Goal: Transaction & Acquisition: Register for event/course

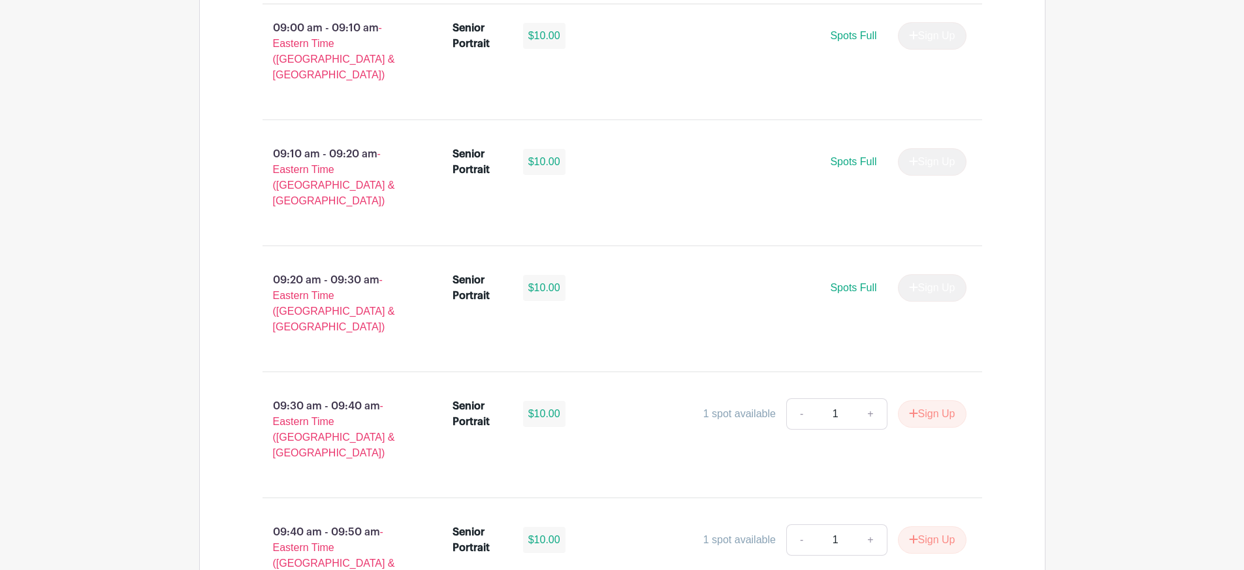
scroll to position [1045, 0]
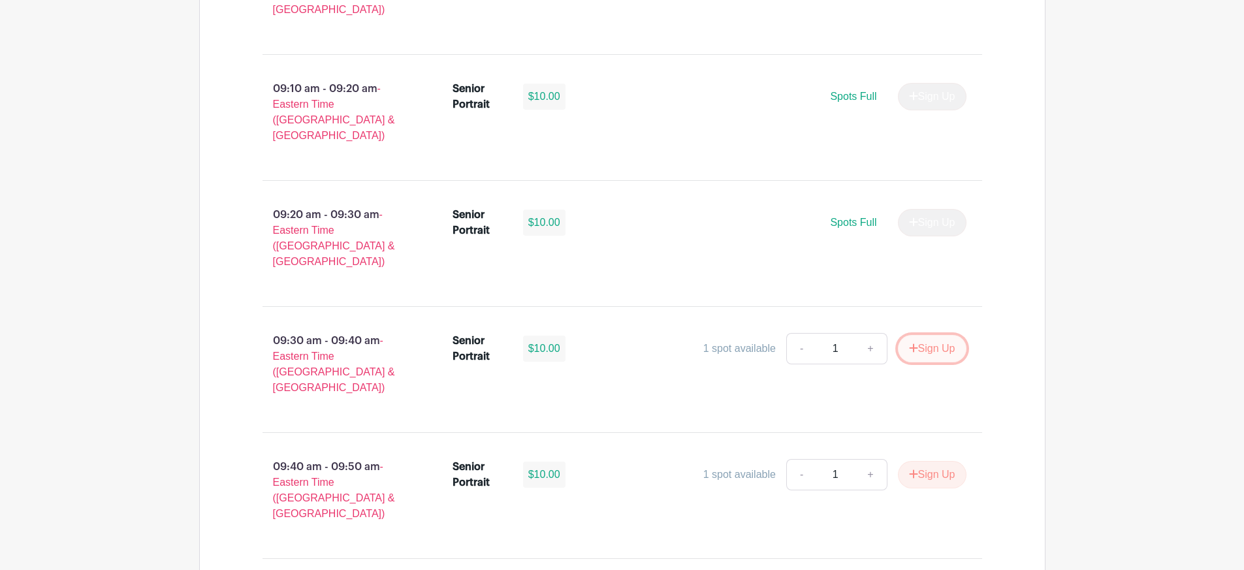
click at [947, 335] on button "Sign Up" at bounding box center [932, 348] width 69 height 27
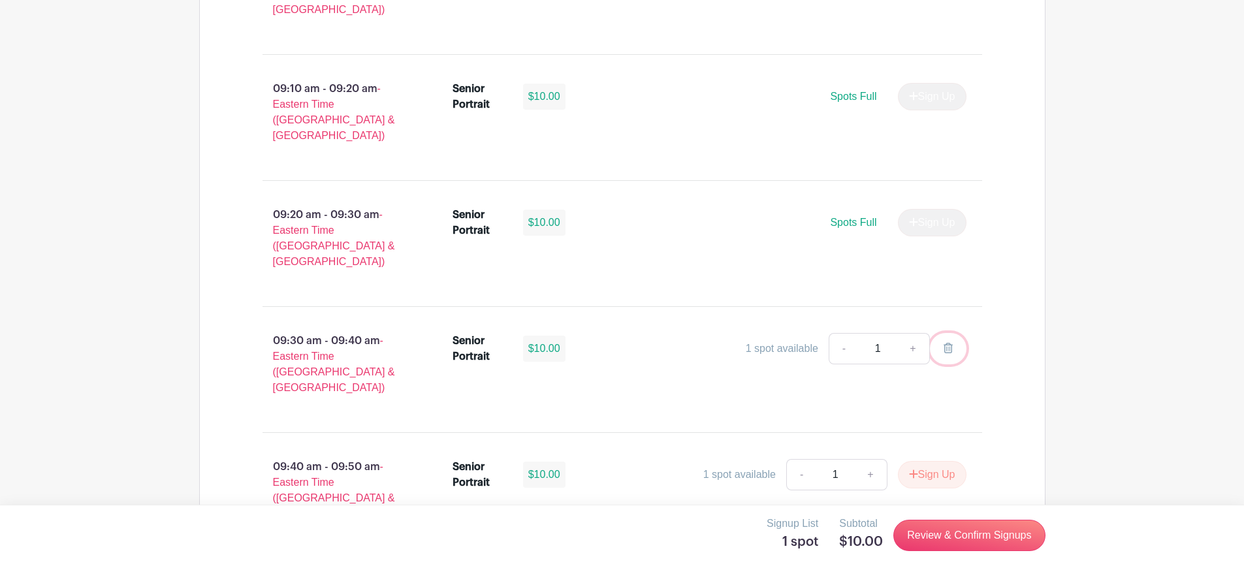
drag, startPoint x: 952, startPoint y: 287, endPoint x: 679, endPoint y: 36, distance: 370.8
click at [952, 343] on icon at bounding box center [948, 348] width 9 height 10
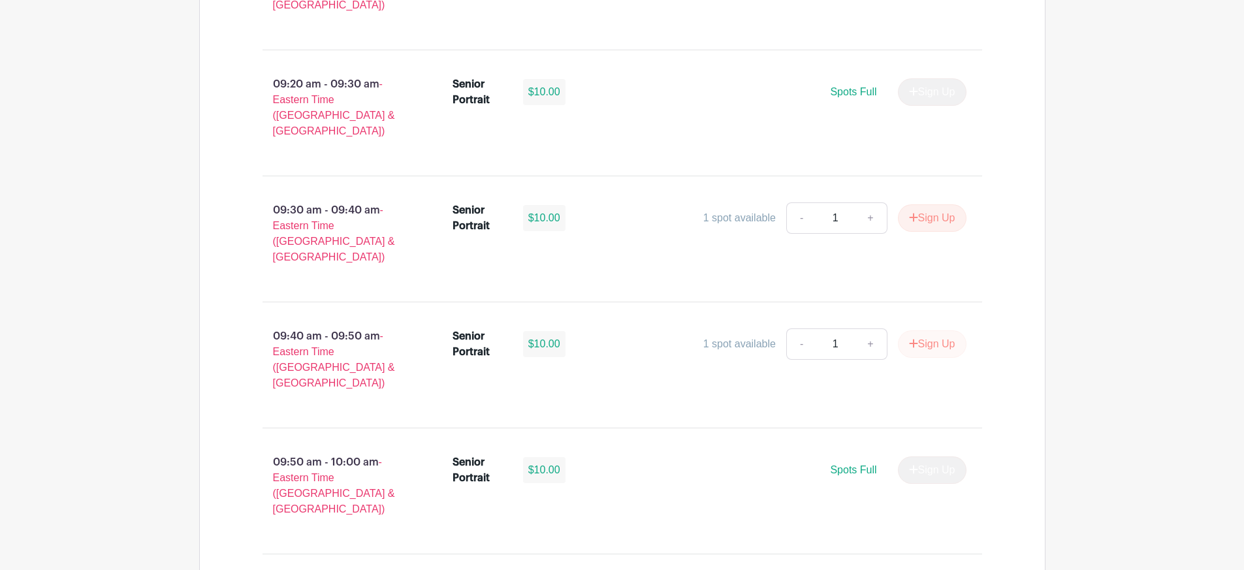
scroll to position [1110, 0]
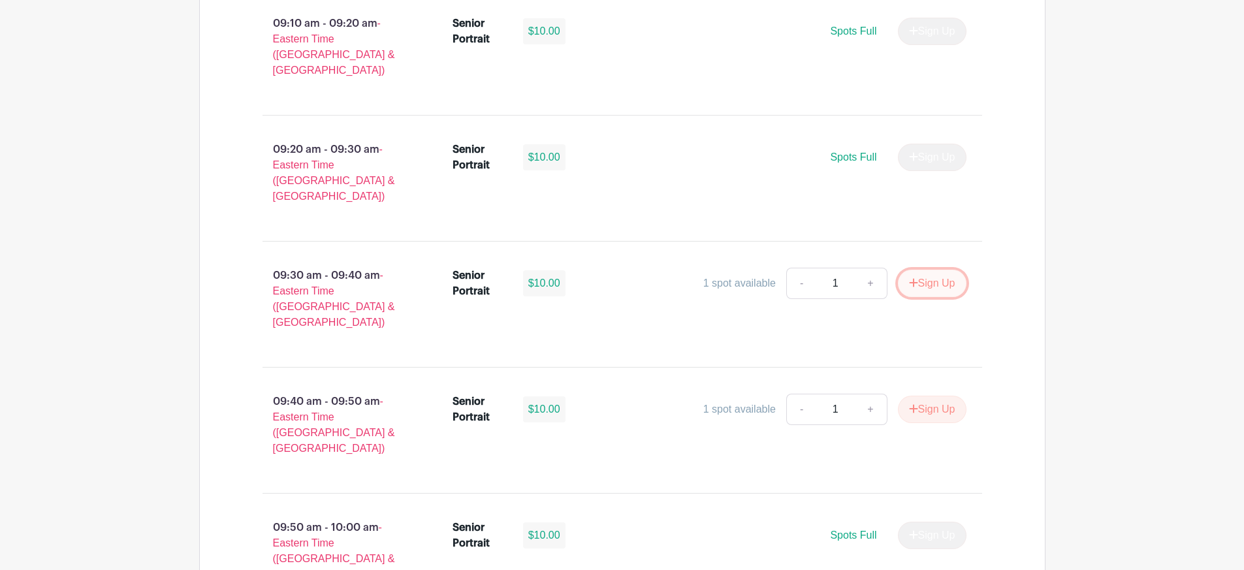
click at [919, 270] on button "Sign Up" at bounding box center [932, 283] width 69 height 27
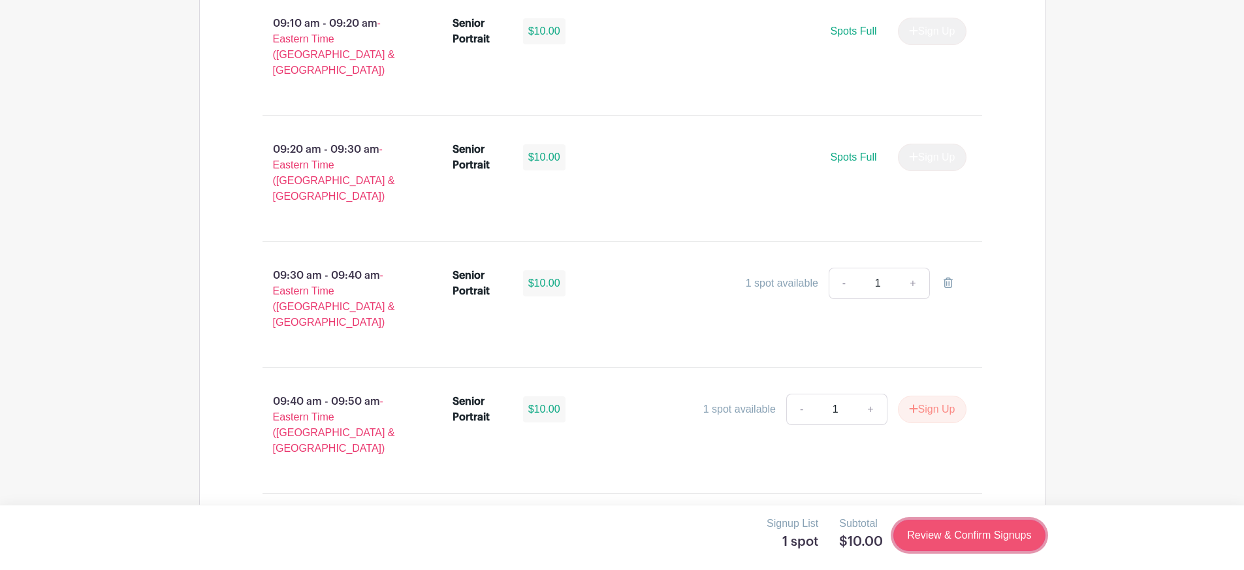
click at [944, 529] on link "Review & Confirm Signups" at bounding box center [970, 535] width 152 height 31
click at [958, 539] on link "Review & Confirm Signups" at bounding box center [970, 535] width 152 height 31
click at [969, 540] on link "Review & Confirm Signups" at bounding box center [970, 535] width 152 height 31
click at [967, 540] on link "Review & Confirm Signups" at bounding box center [970, 535] width 152 height 31
click at [969, 534] on link "Review & Confirm Signups" at bounding box center [970, 535] width 152 height 31
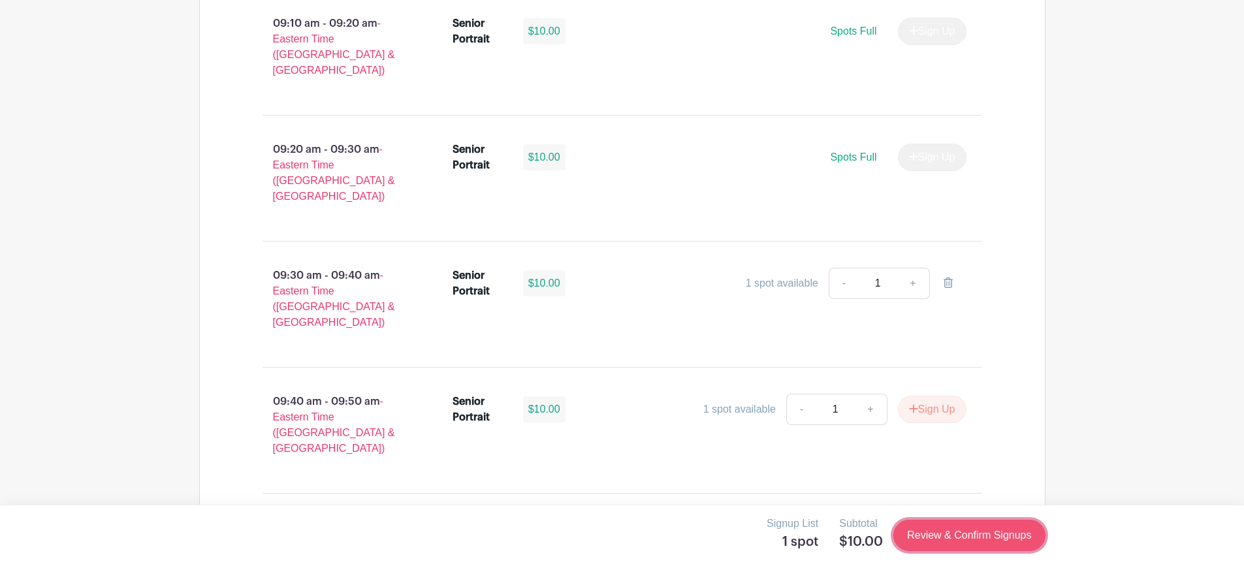
click at [973, 533] on link "Review & Confirm Signups" at bounding box center [970, 535] width 152 height 31
click at [980, 532] on link "Review & Confirm Signups" at bounding box center [970, 535] width 152 height 31
click at [982, 532] on link "Review & Confirm Signups" at bounding box center [970, 535] width 152 height 31
click at [1002, 525] on link "Review & Confirm Signups" at bounding box center [970, 535] width 152 height 31
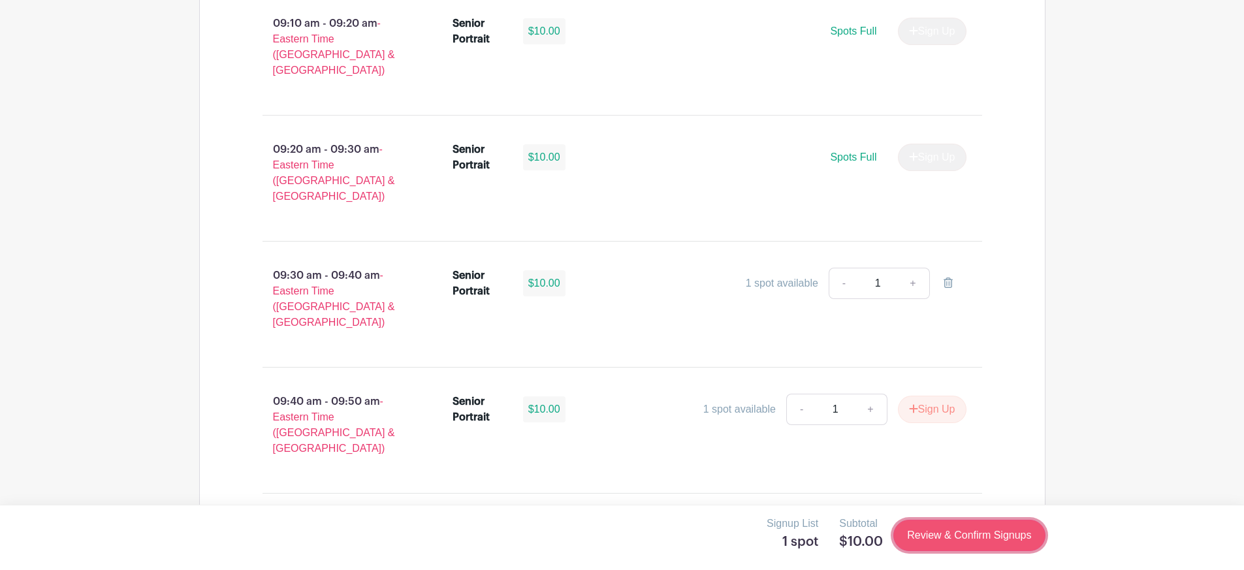
click at [1002, 525] on link "Review & Confirm Signups" at bounding box center [970, 535] width 152 height 31
click at [917, 268] on link "+" at bounding box center [913, 283] width 33 height 31
click at [915, 268] on link "+" at bounding box center [913, 283] width 33 height 31
click at [945, 278] on icon at bounding box center [948, 283] width 9 height 10
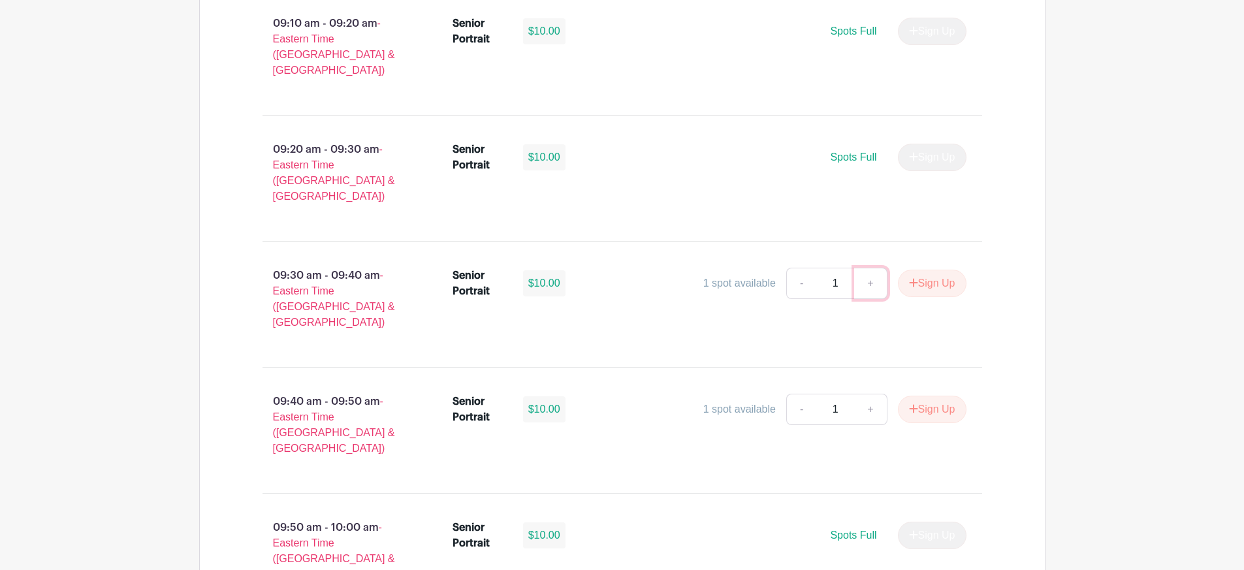
click at [869, 268] on link "+" at bounding box center [870, 283] width 33 height 31
click at [795, 268] on link "-" at bounding box center [801, 283] width 30 height 31
click at [801, 268] on link "-" at bounding box center [801, 283] width 30 height 31
click at [862, 268] on link "+" at bounding box center [870, 283] width 33 height 31
click at [837, 268] on input "1" at bounding box center [835, 283] width 39 height 31
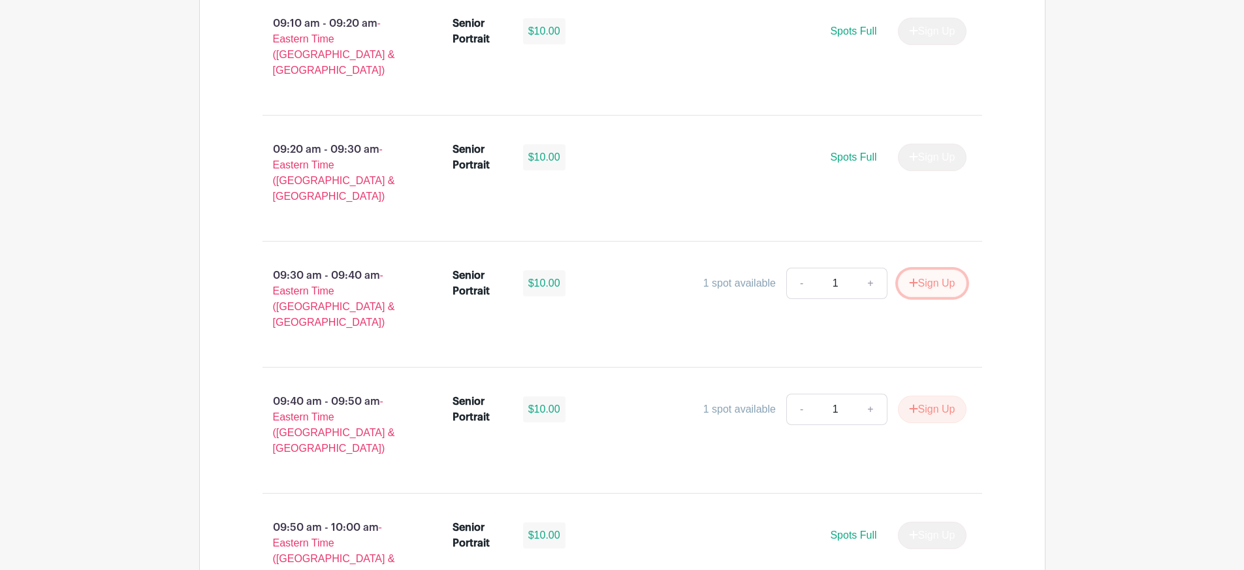
click at [907, 270] on button "Sign Up" at bounding box center [932, 283] width 69 height 27
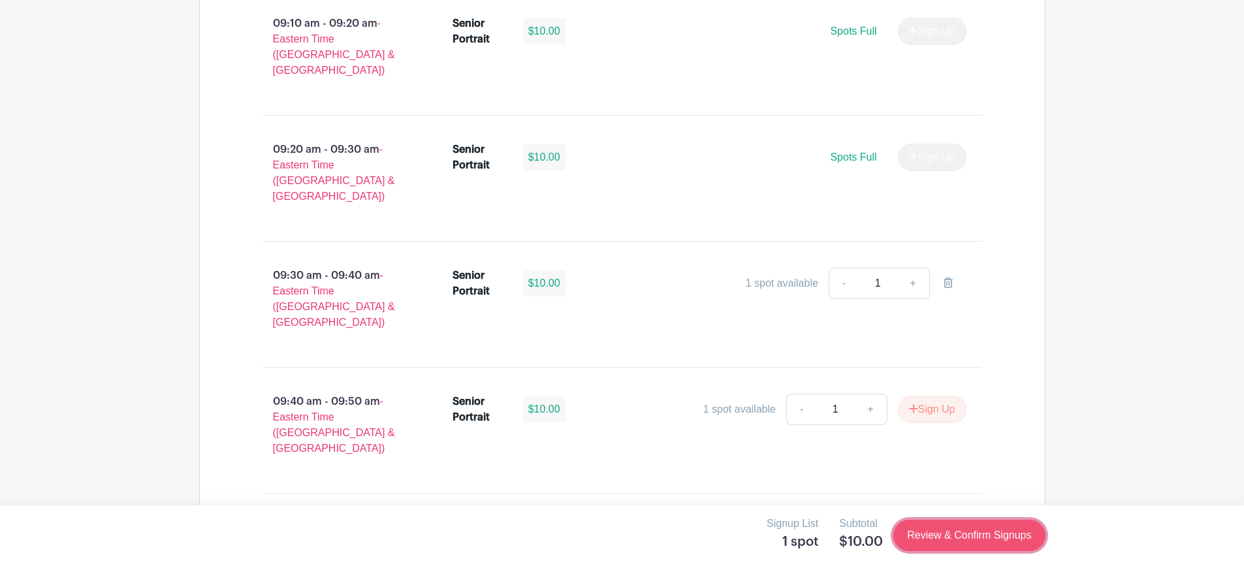
click at [973, 536] on link "Review & Confirm Signups" at bounding box center [970, 535] width 152 height 31
click at [958, 540] on link "Review & Confirm Signups" at bounding box center [970, 535] width 152 height 31
click at [952, 268] on link at bounding box center [948, 283] width 37 height 31
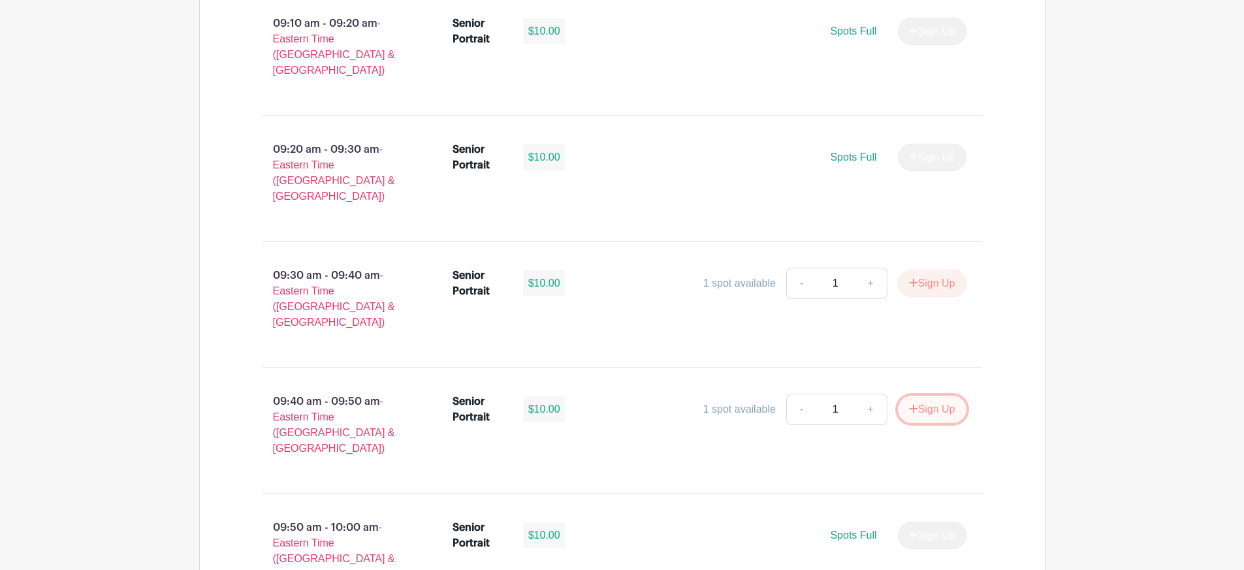
click at [951, 396] on button "Sign Up" at bounding box center [932, 409] width 69 height 27
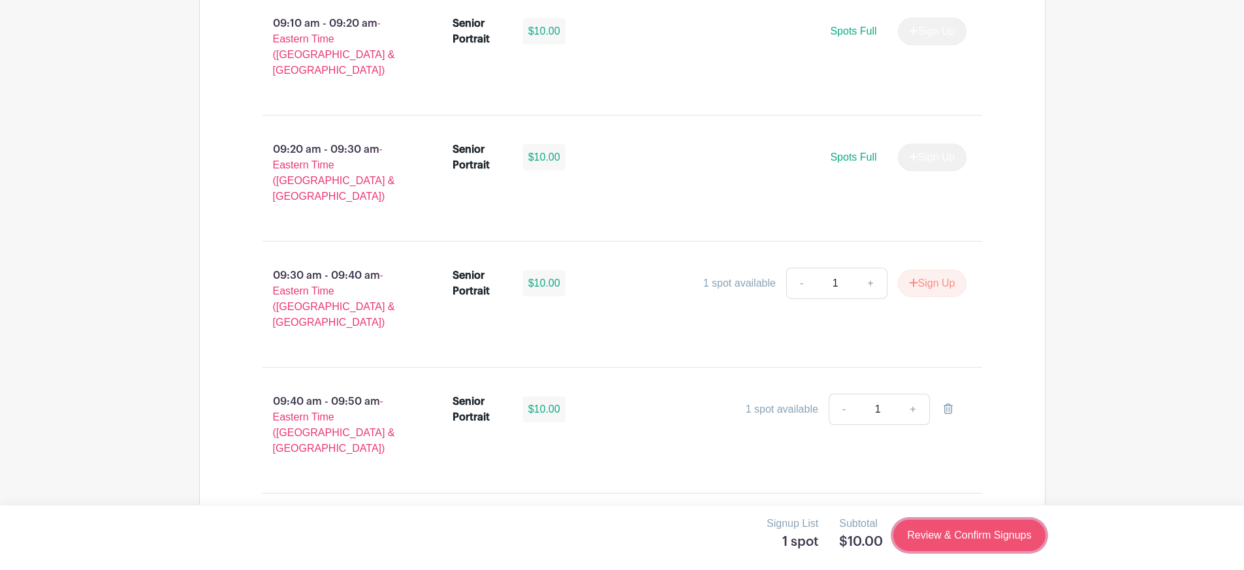
click at [992, 532] on link "Review & Confirm Signups" at bounding box center [970, 535] width 152 height 31
click at [997, 531] on link "Review & Confirm Signups" at bounding box center [970, 535] width 152 height 31
click at [942, 394] on link at bounding box center [948, 409] width 37 height 31
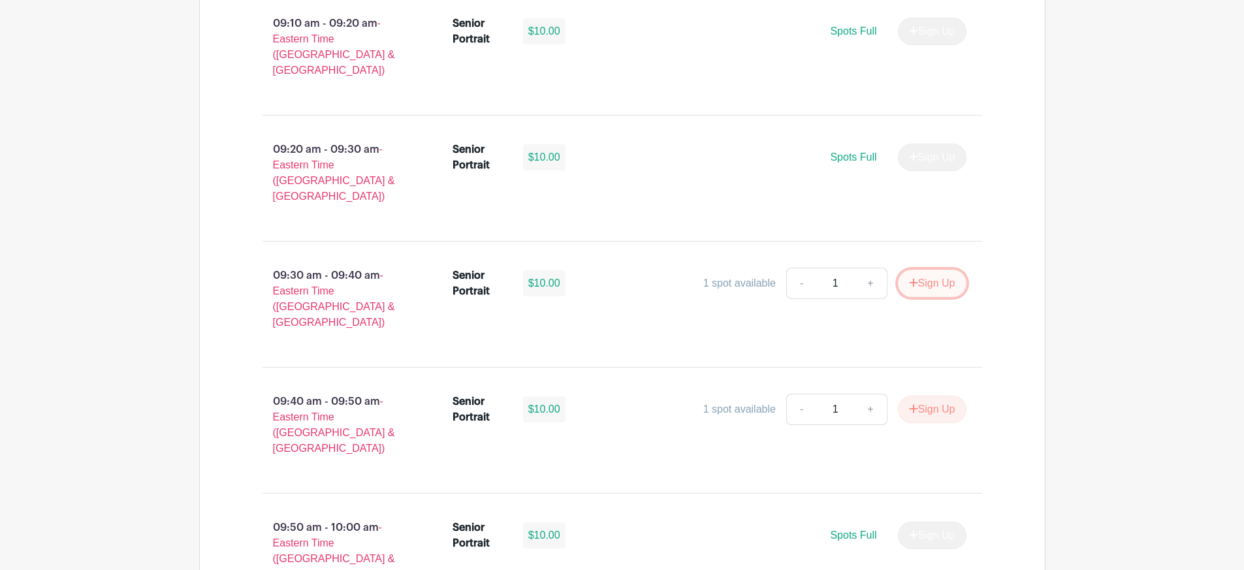
click at [909, 278] on icon "submit" at bounding box center [913, 283] width 9 height 10
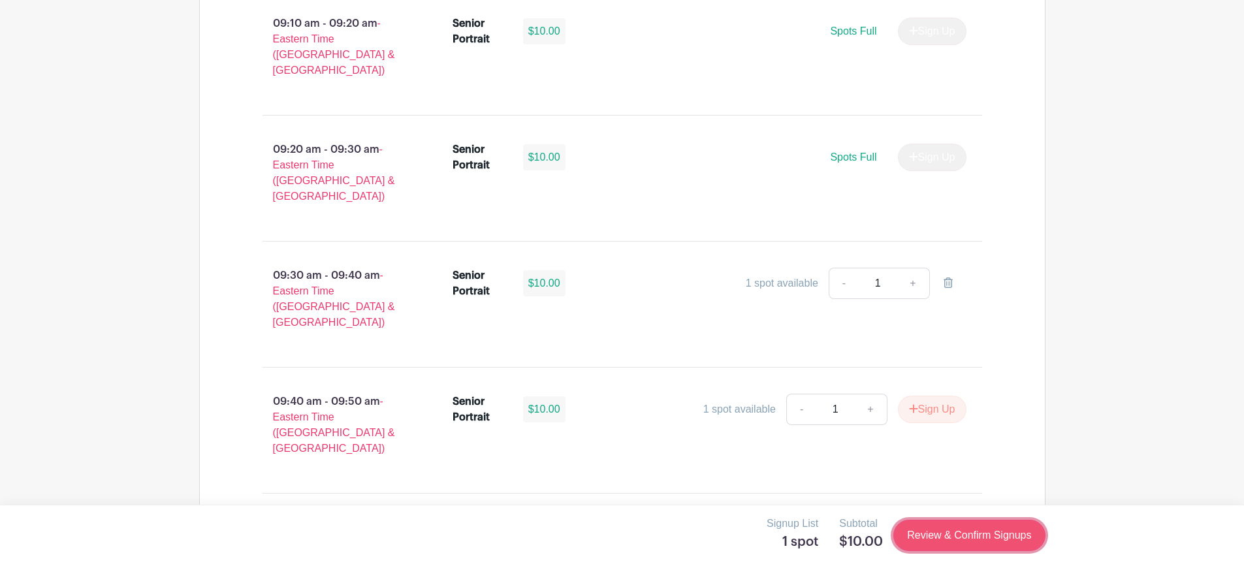
click at [980, 532] on link "Review & Confirm Signups" at bounding box center [970, 535] width 152 height 31
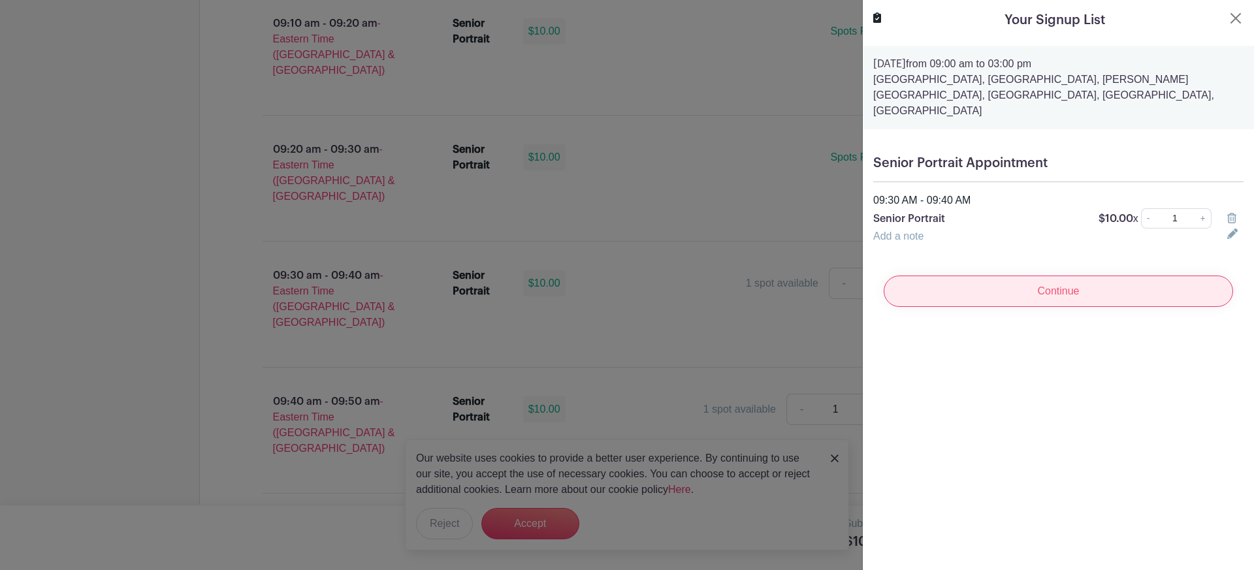
click at [1069, 278] on input "Continue" at bounding box center [1058, 291] width 349 height 31
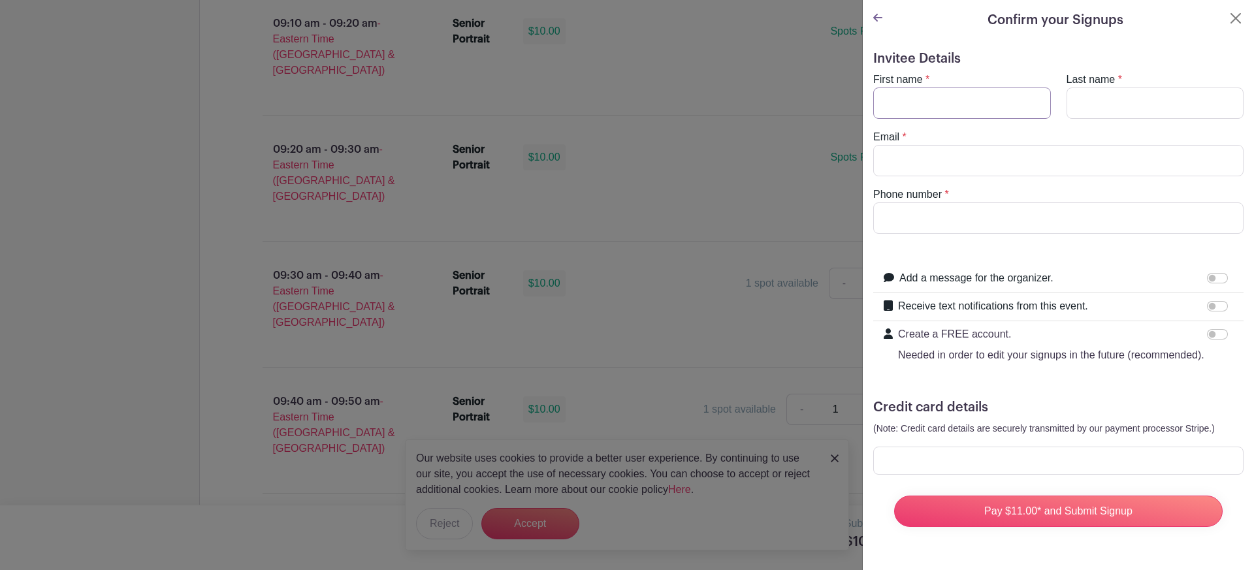
click at [959, 109] on input "First name" at bounding box center [962, 103] width 178 height 31
type input "orion"
click at [1114, 115] on input "Last name" at bounding box center [1156, 103] width 178 height 31
click at [1075, 107] on input "[PERSON_NAME]" at bounding box center [1156, 103] width 178 height 31
type input "[PERSON_NAME]"
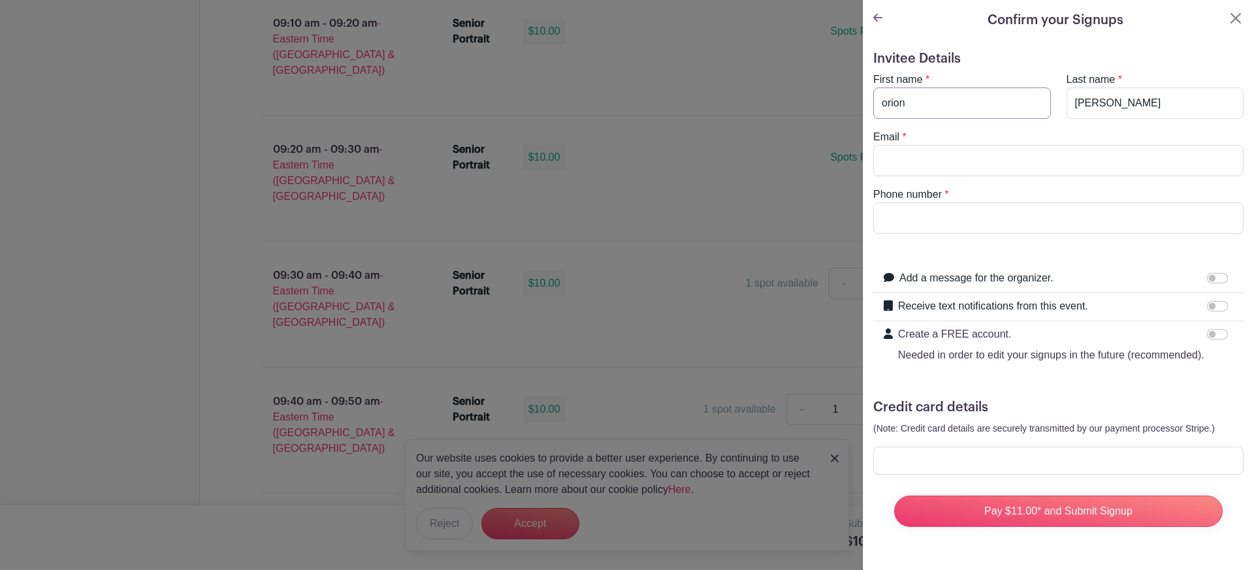
click at [884, 105] on input "orion" at bounding box center [962, 103] width 178 height 31
click at [887, 105] on input "orion" at bounding box center [962, 103] width 178 height 31
type input "Orion"
click at [913, 168] on input "Email" at bounding box center [1058, 160] width 370 height 31
type input "[EMAIL_ADDRESS][DOMAIN_NAME]"
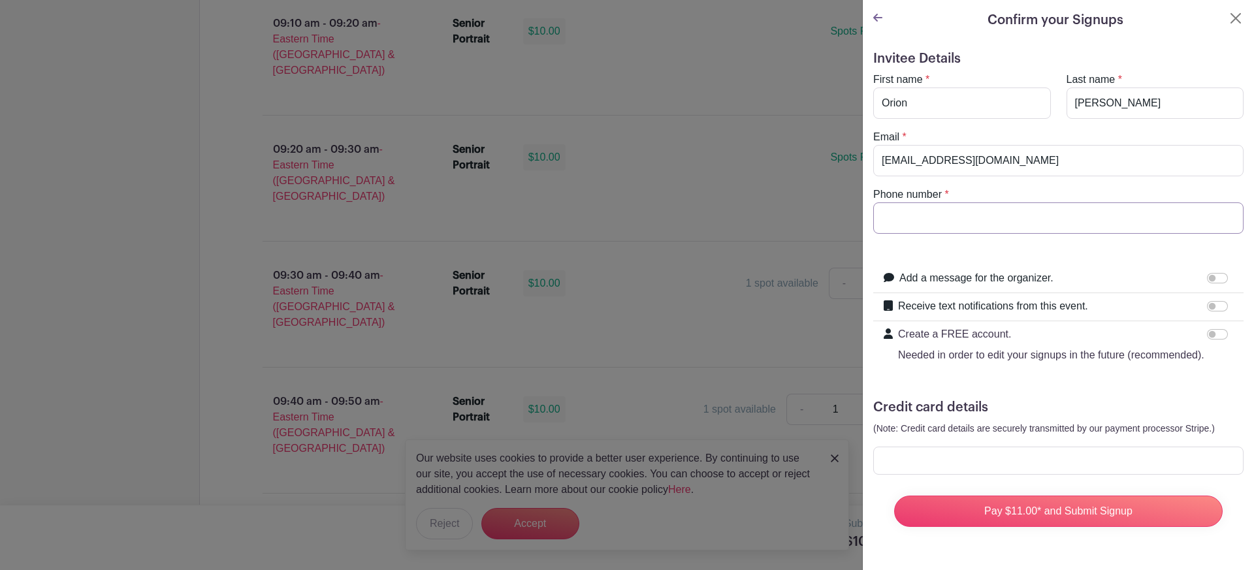
click at [895, 214] on input "Phone number" at bounding box center [1058, 217] width 370 height 31
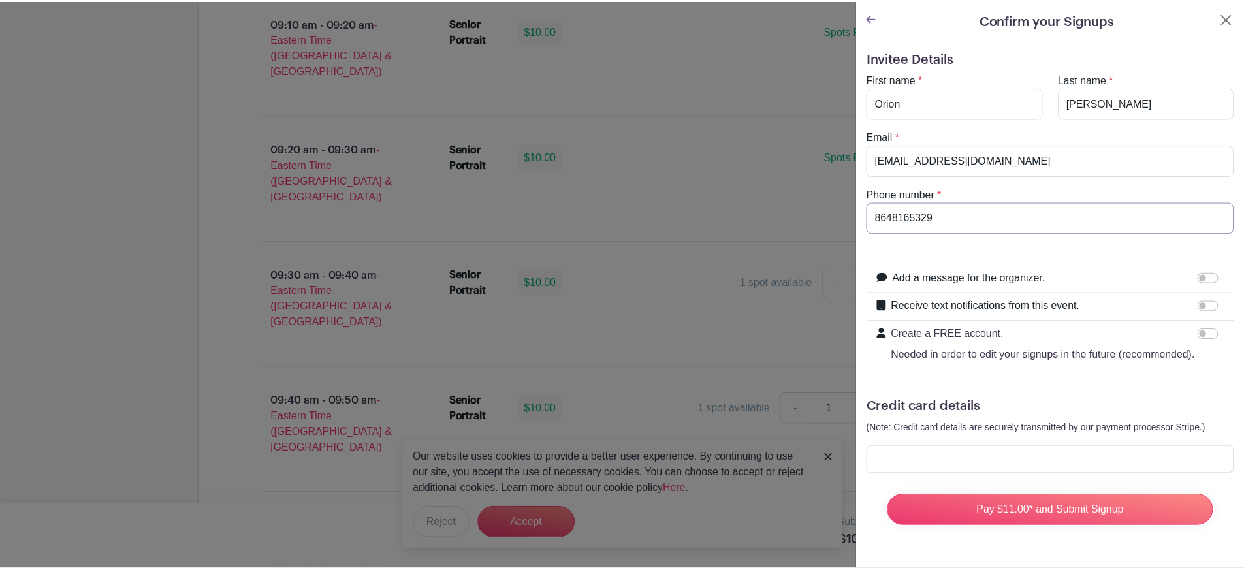
scroll to position [14, 0]
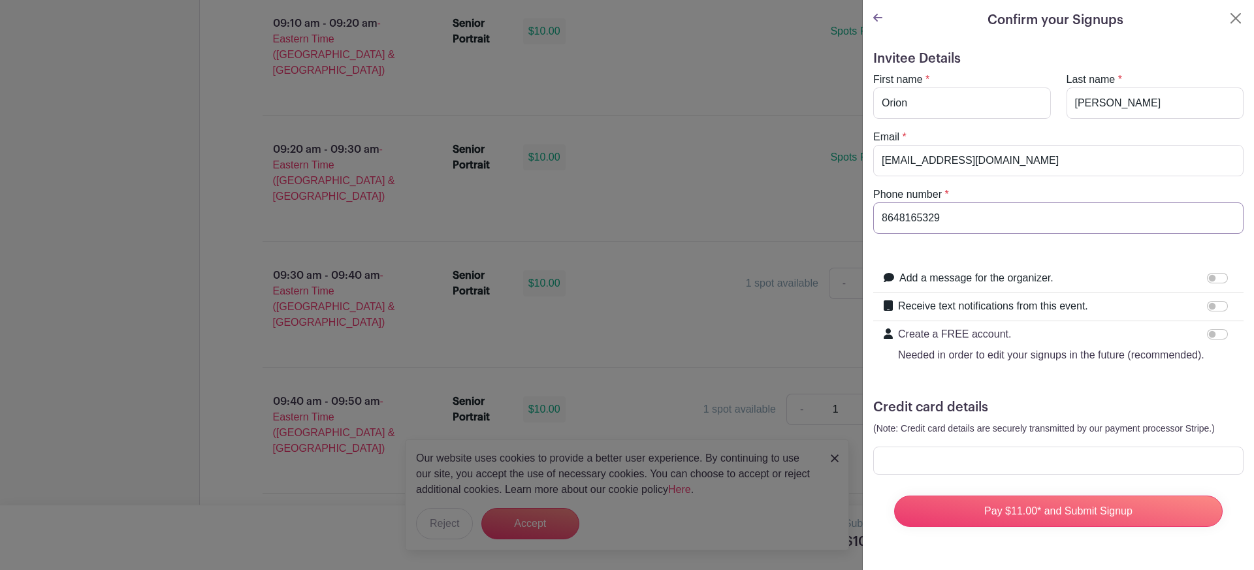
type input "8648165329"
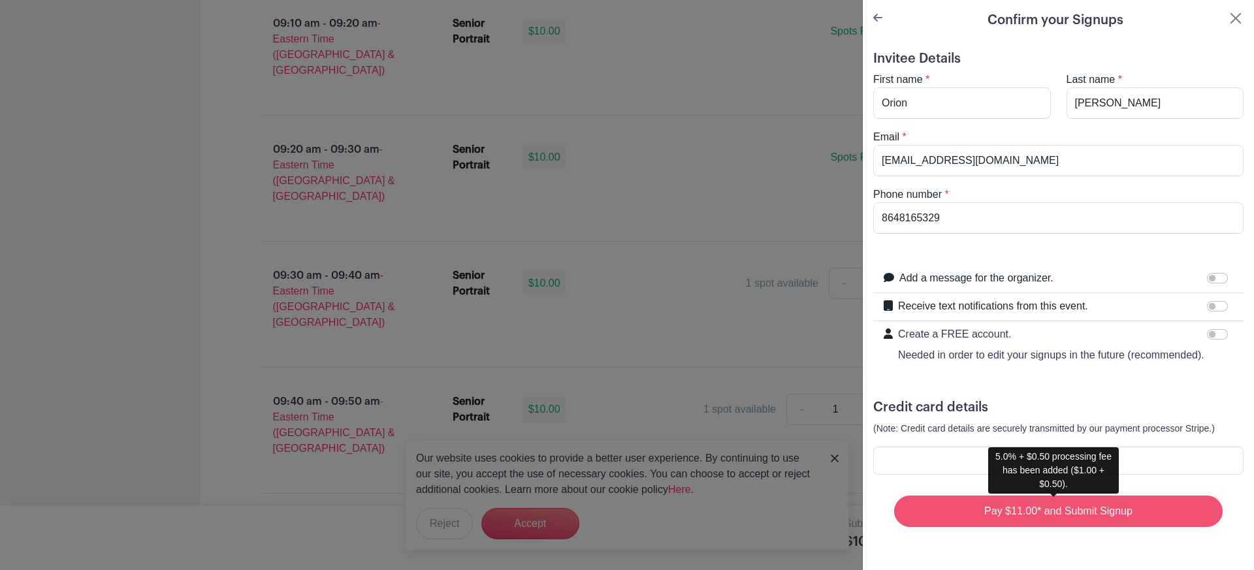
click at [1065, 513] on input "Pay $11.00* and Submit Signup" at bounding box center [1058, 511] width 329 height 31
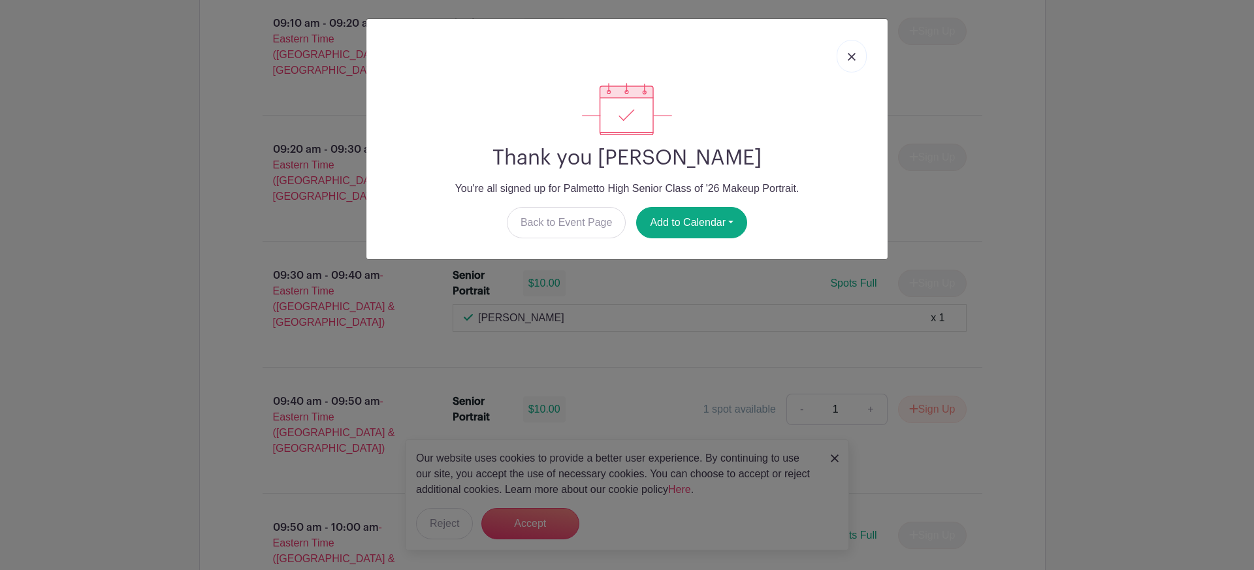
click at [700, 218] on button "Add to Calendar" at bounding box center [691, 222] width 111 height 31
click at [0, 0] on link "Google Calendar" at bounding box center [0, 0] width 0 height 0
click at [852, 57] on img at bounding box center [852, 57] width 8 height 8
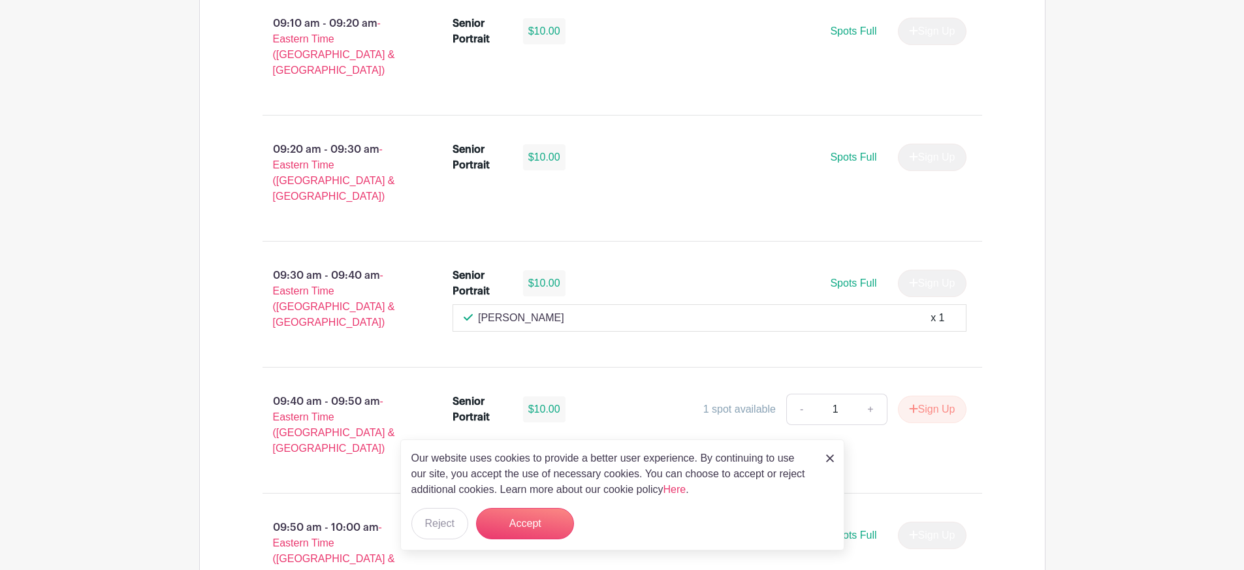
click at [823, 458] on div "Our website uses cookies to provide a better user experience. By continuing to …" at bounding box center [622, 495] width 444 height 111
